Goal: Information Seeking & Learning: Learn about a topic

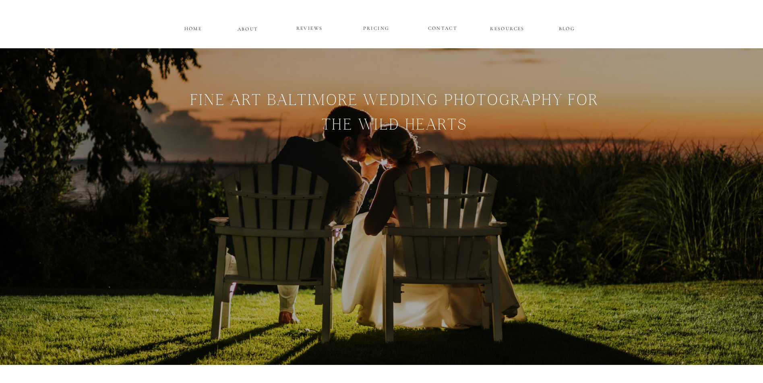
click at [378, 27] on p "PRICING" at bounding box center [376, 29] width 48 height 10
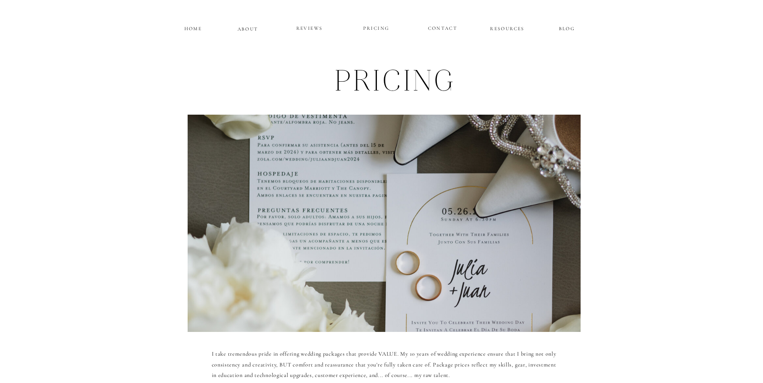
click at [302, 28] on p "REVIEWS" at bounding box center [309, 29] width 48 height 10
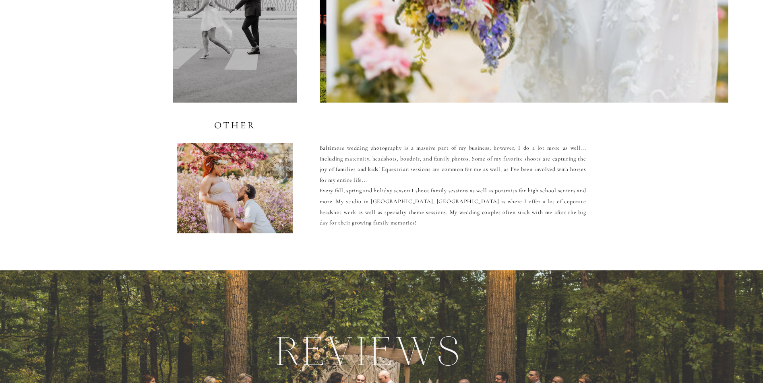
scroll to position [1556, 0]
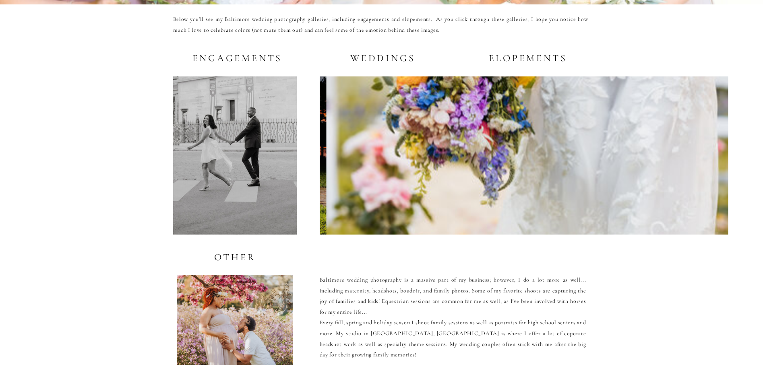
click at [384, 57] on h2 "Weddings" at bounding box center [381, 58] width 69 height 10
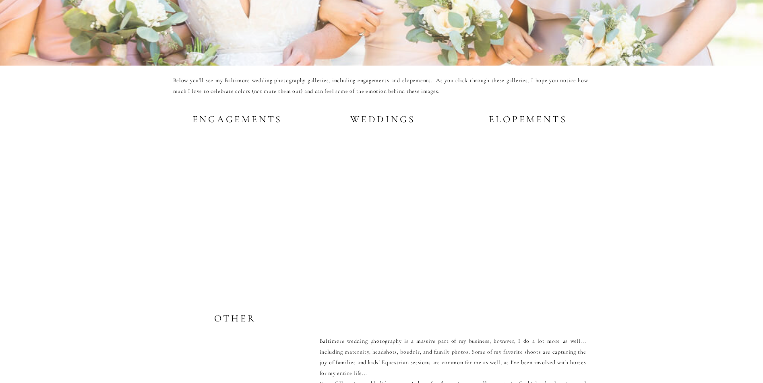
scroll to position [1489, 0]
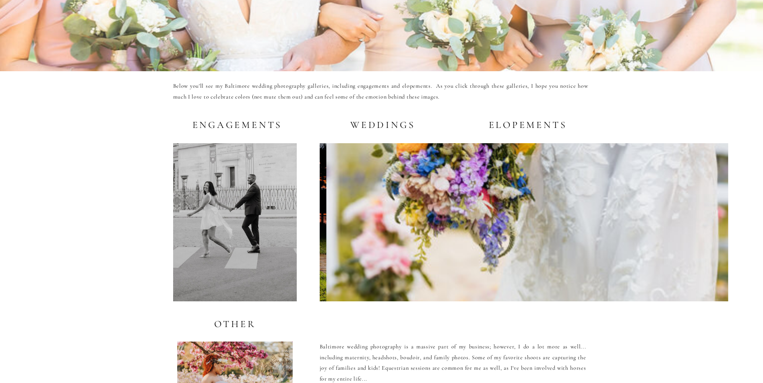
click at [419, 160] on div at bounding box center [527, 222] width 402 height 158
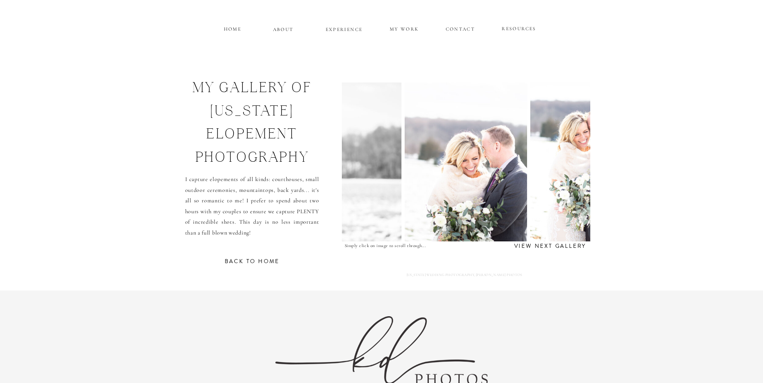
click at [562, 247] on h3 "view next gallery" at bounding box center [550, 246] width 80 height 8
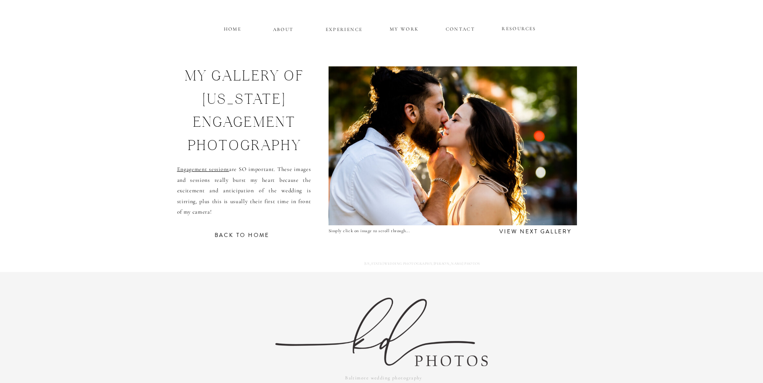
click at [534, 194] on img at bounding box center [452, 145] width 260 height 159
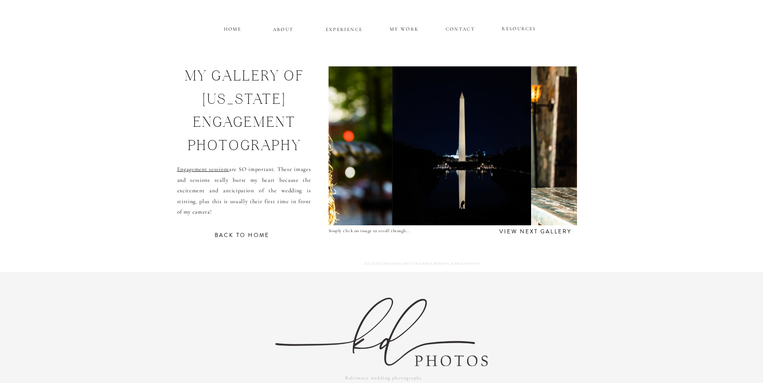
click at [534, 194] on img at bounding box center [650, 145] width 239 height 159
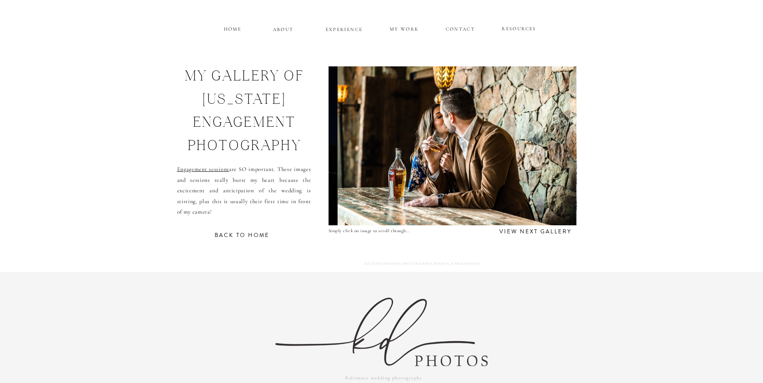
click at [534, 194] on img at bounding box center [456, 145] width 239 height 159
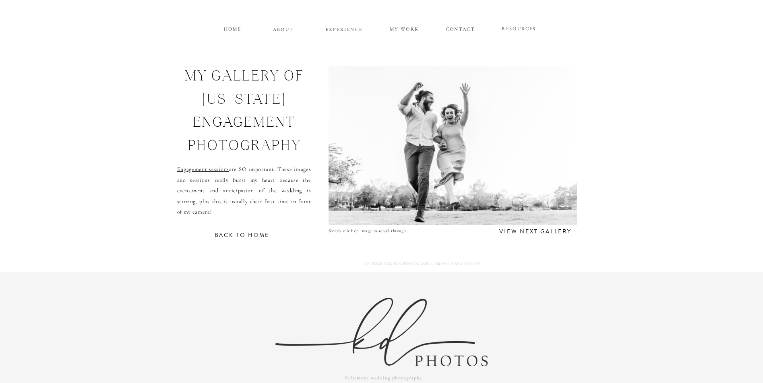
click at [534, 194] on img at bounding box center [453, 145] width 290 height 159
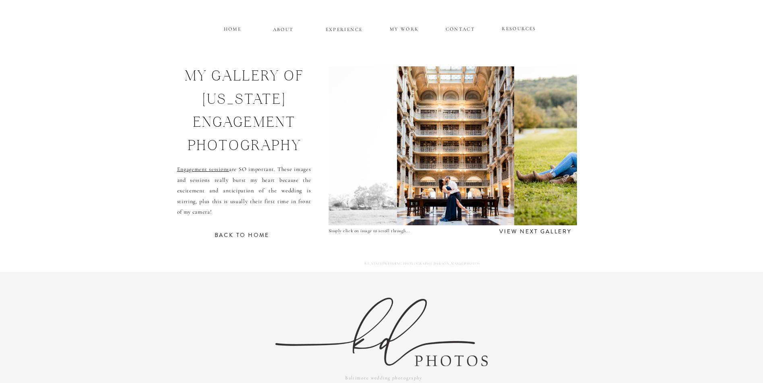
click at [534, 194] on img at bounding box center [576, 145] width 125 height 159
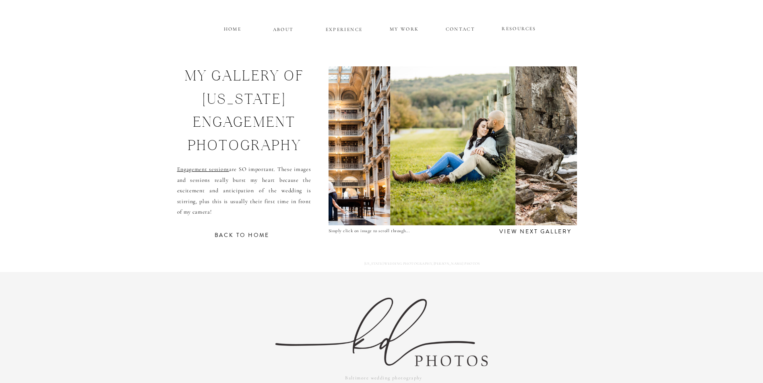
click at [534, 194] on img at bounding box center [634, 145] width 239 height 159
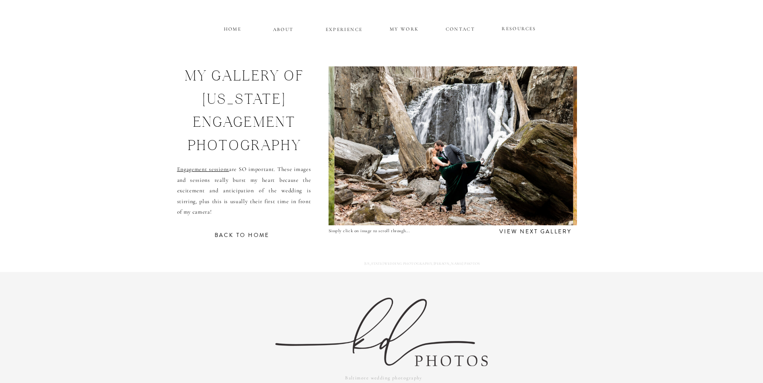
click at [534, 194] on img at bounding box center [453, 145] width 239 height 159
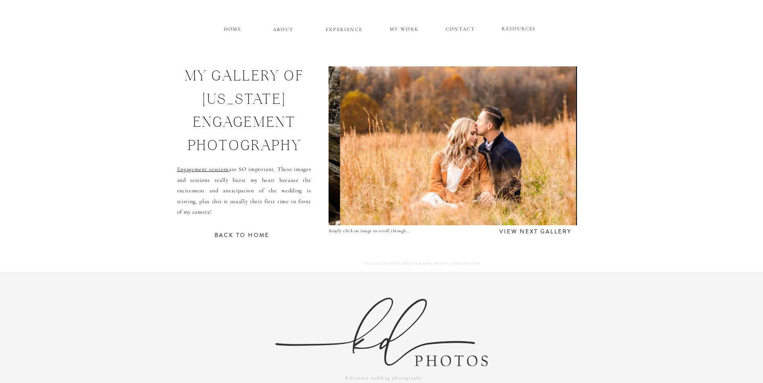
click at [534, 194] on img at bounding box center [458, 145] width 236 height 159
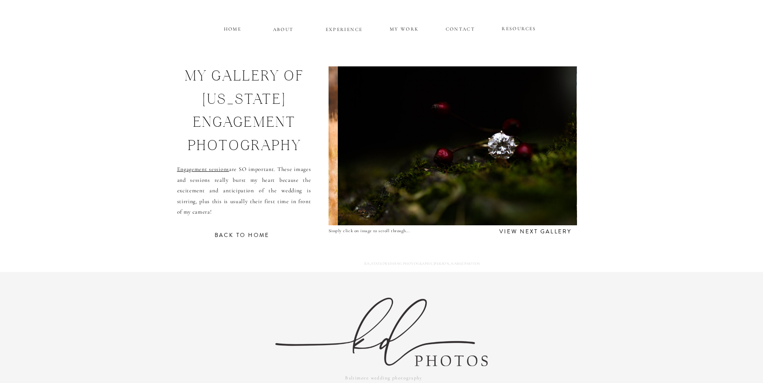
click at [534, 194] on img at bounding box center [457, 145] width 239 height 159
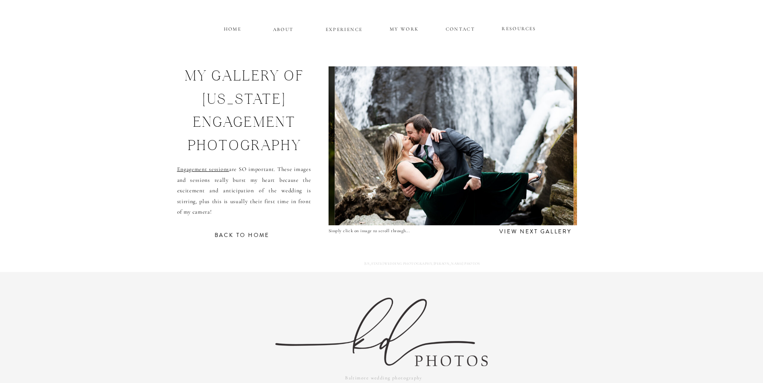
click at [535, 231] on h3 "view next gallery" at bounding box center [535, 231] width 79 height 8
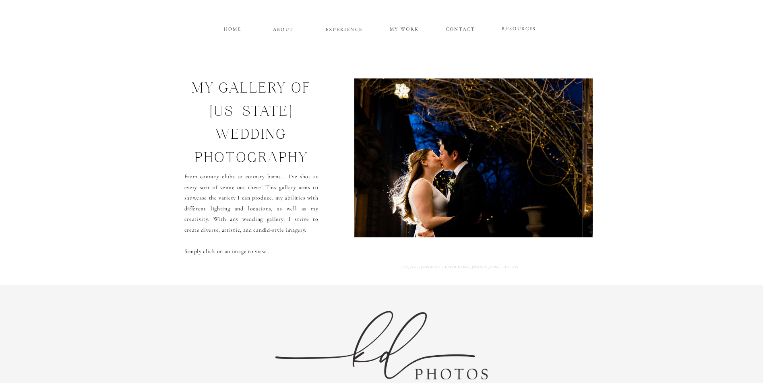
click at [525, 210] on img at bounding box center [468, 158] width 228 height 159
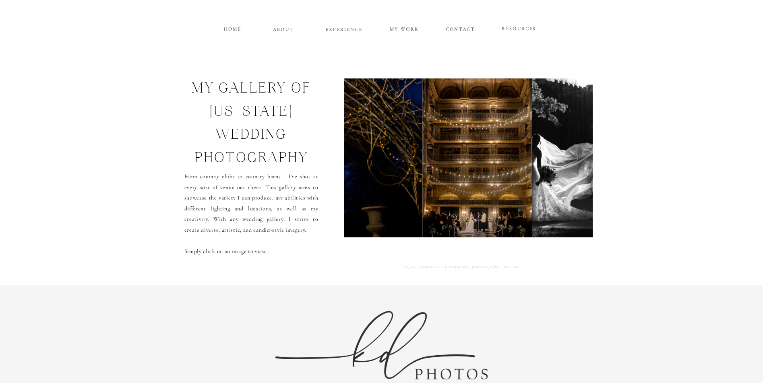
click at [525, 210] on img at bounding box center [476, 158] width 109 height 159
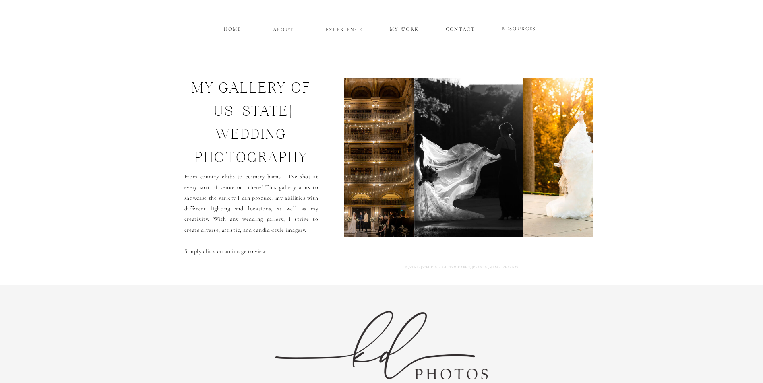
click at [525, 210] on img at bounding box center [582, 158] width 118 height 159
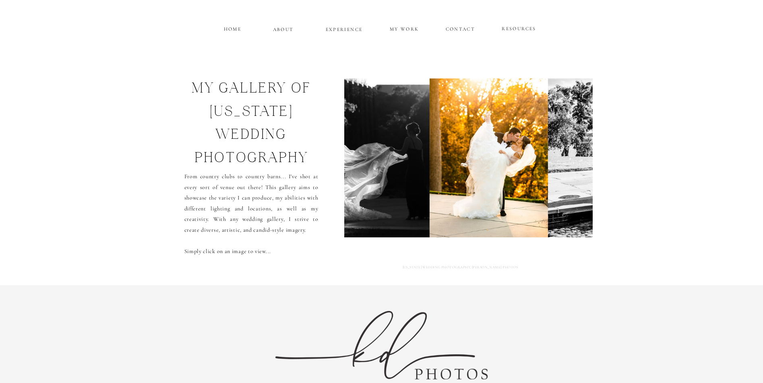
click at [525, 210] on img at bounding box center [489, 158] width 118 height 159
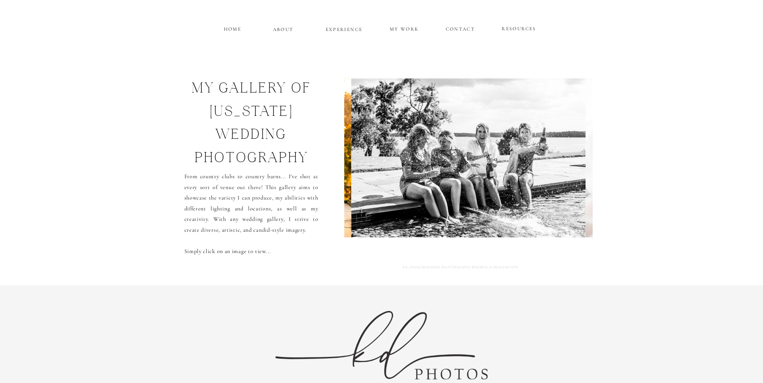
click at [525, 210] on img at bounding box center [468, 158] width 234 height 159
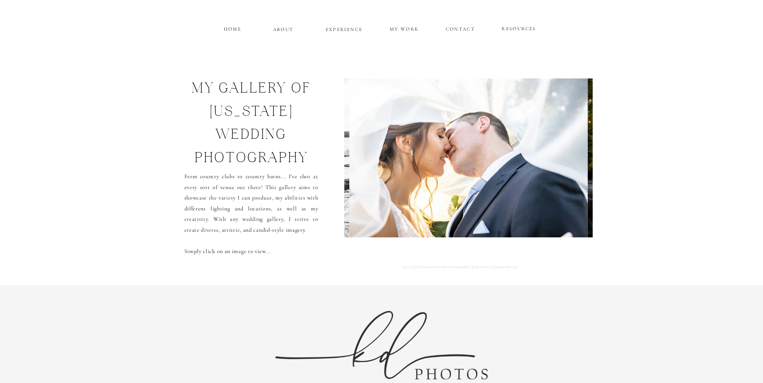
click at [525, 210] on img at bounding box center [468, 158] width 239 height 159
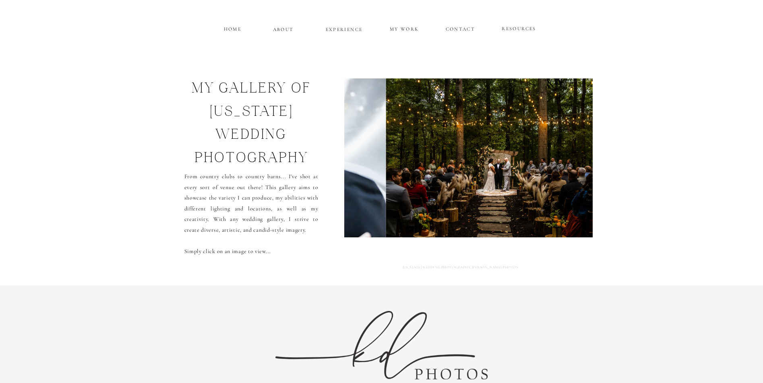
click at [525, 210] on img at bounding box center [505, 158] width 239 height 159
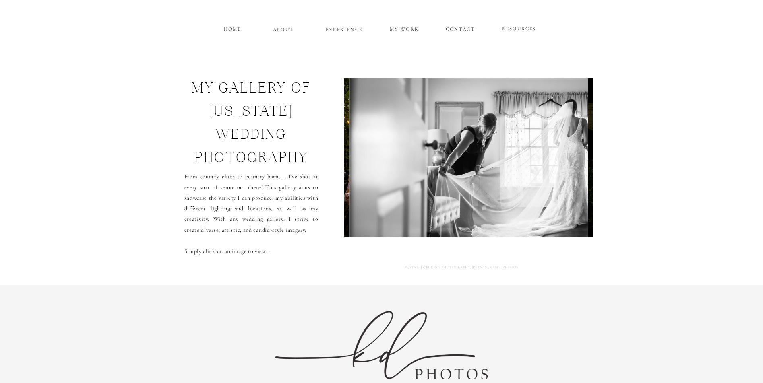
click at [525, 210] on img at bounding box center [469, 158] width 238 height 159
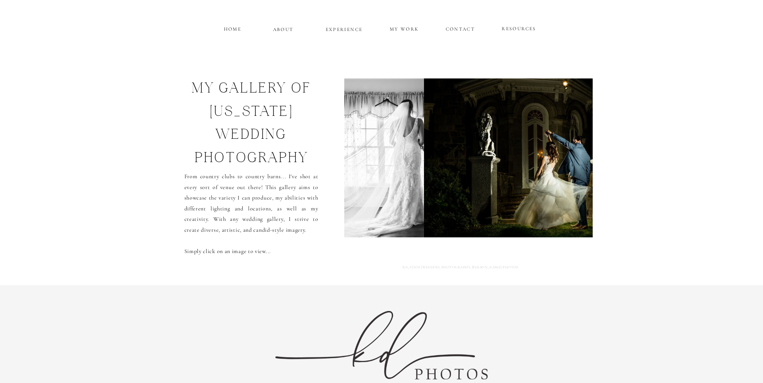
click at [525, 210] on img at bounding box center [557, 158] width 267 height 159
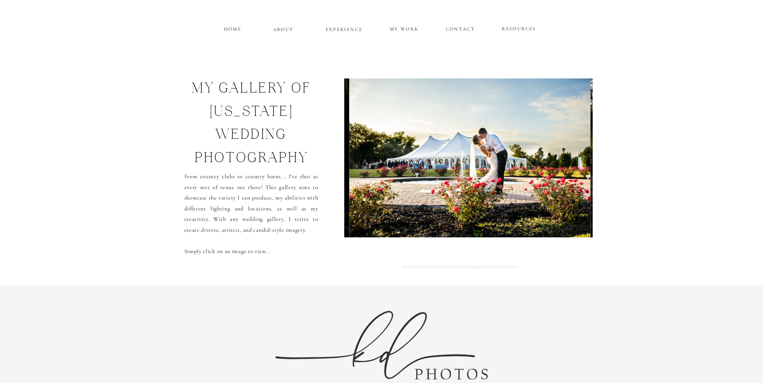
click at [525, 210] on img at bounding box center [470, 158] width 242 height 159
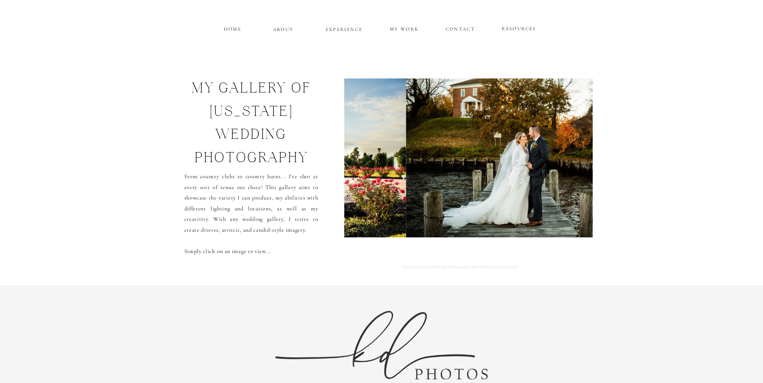
click at [525, 210] on img at bounding box center [525, 158] width 238 height 159
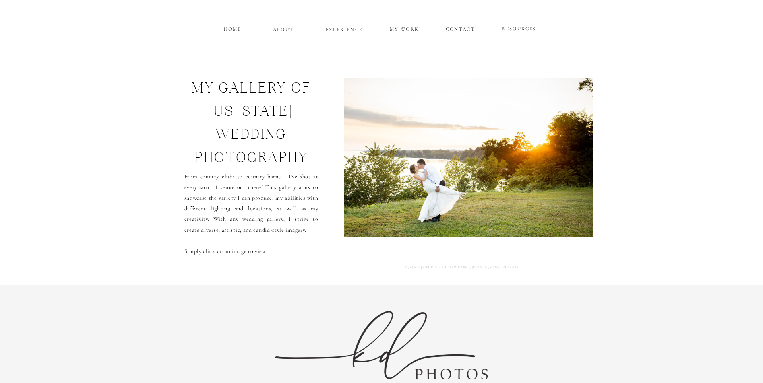
click at [525, 210] on img at bounding box center [468, 158] width 258 height 159
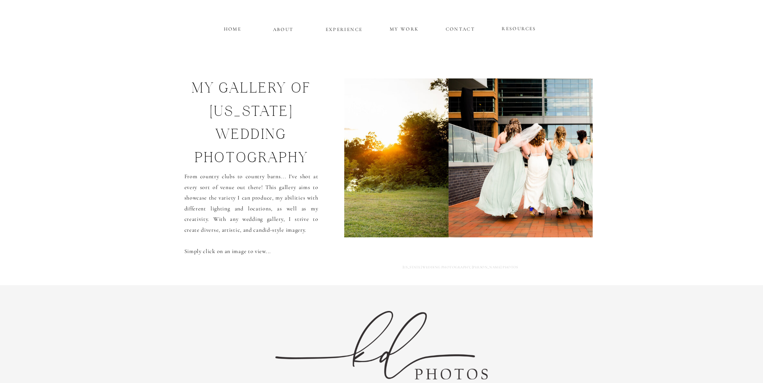
click at [525, 210] on img at bounding box center [567, 158] width 236 height 159
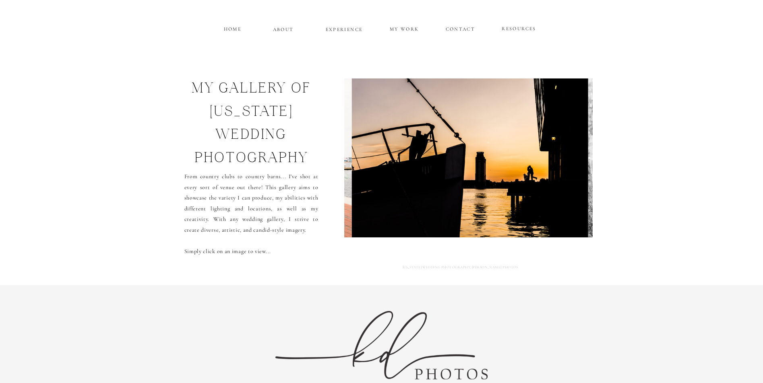
click at [525, 210] on img at bounding box center [470, 158] width 236 height 159
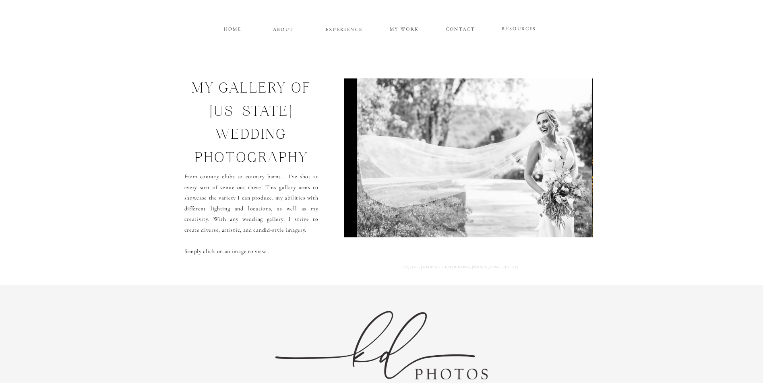
click at [525, 210] on img at bounding box center [474, 158] width 235 height 159
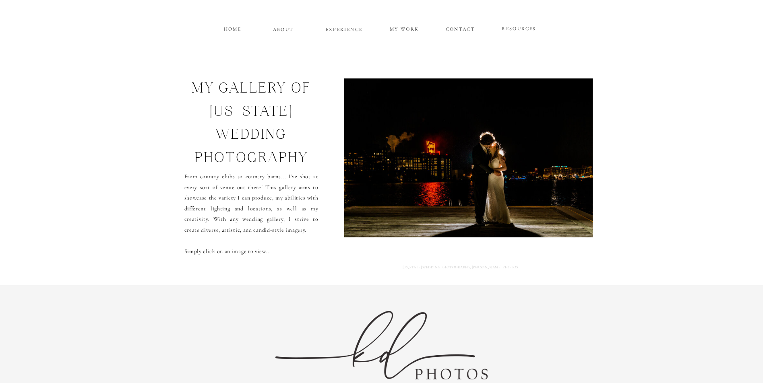
click at [525, 210] on img at bounding box center [471, 158] width 256 height 159
